Goal: Navigation & Orientation: Find specific page/section

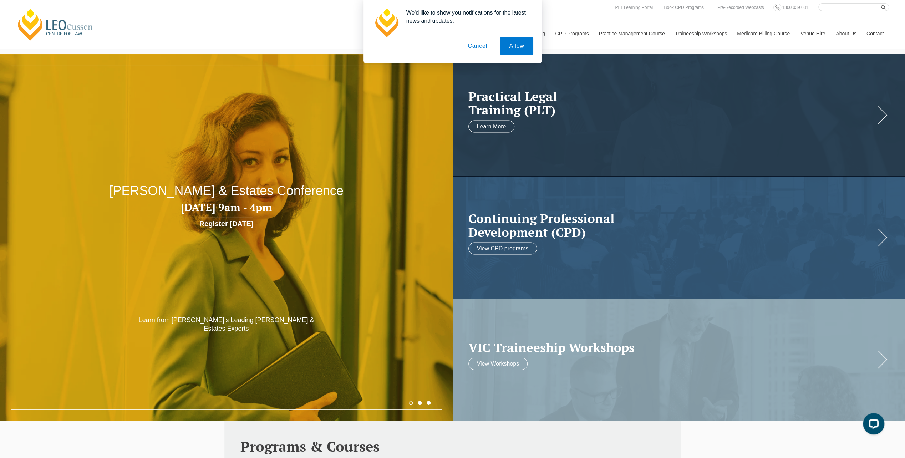
click at [480, 47] on button "Cancel" at bounding box center [477, 46] width 37 height 18
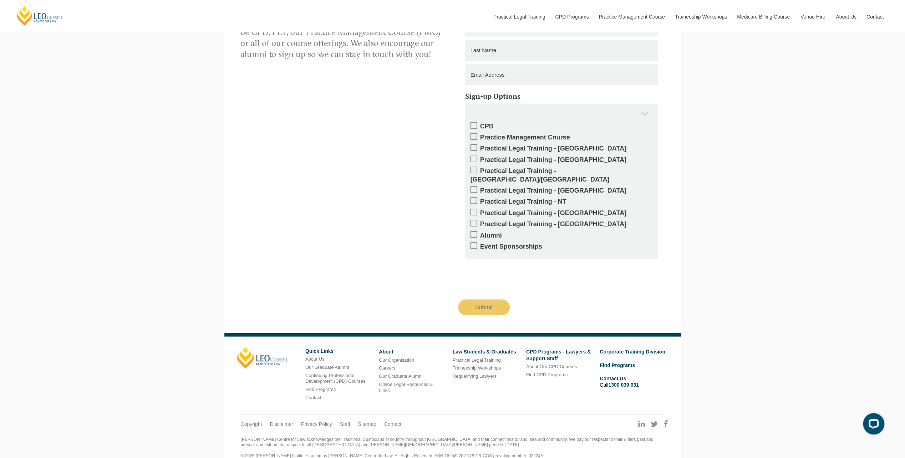
scroll to position [1302, 0]
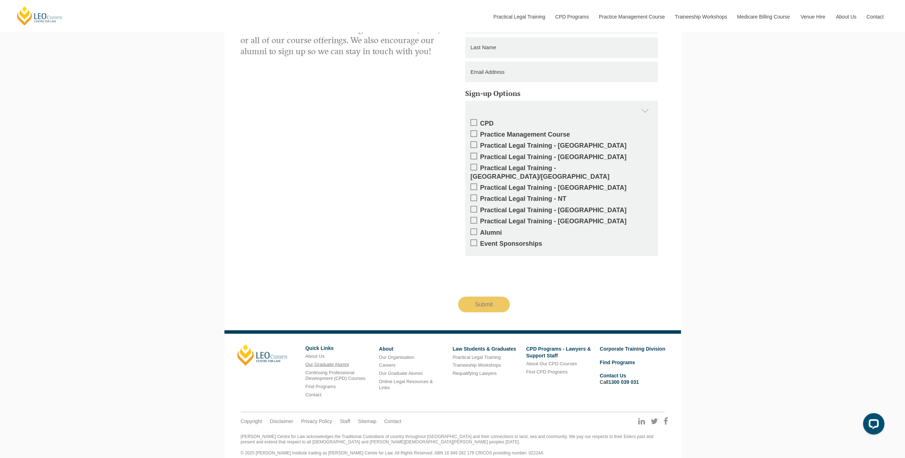
click at [336, 361] on link "Our Graduate Alumni" at bounding box center [326, 363] width 43 height 5
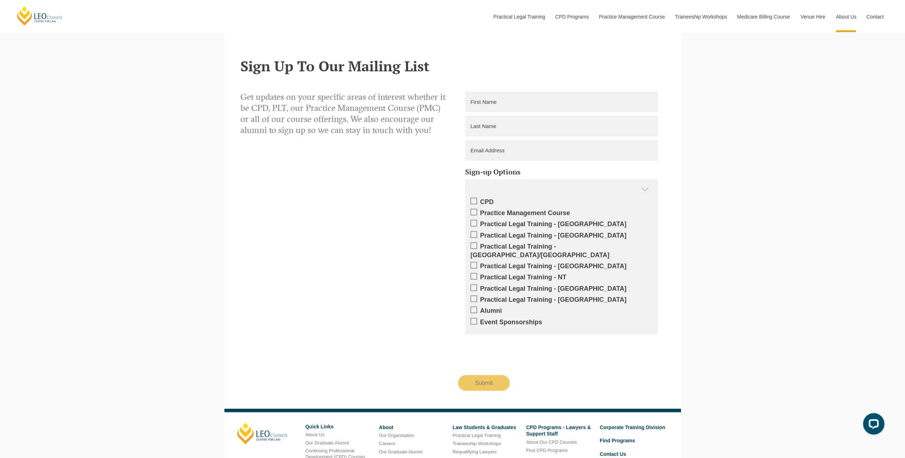
scroll to position [1370, 0]
